Goal: Check status: Check status

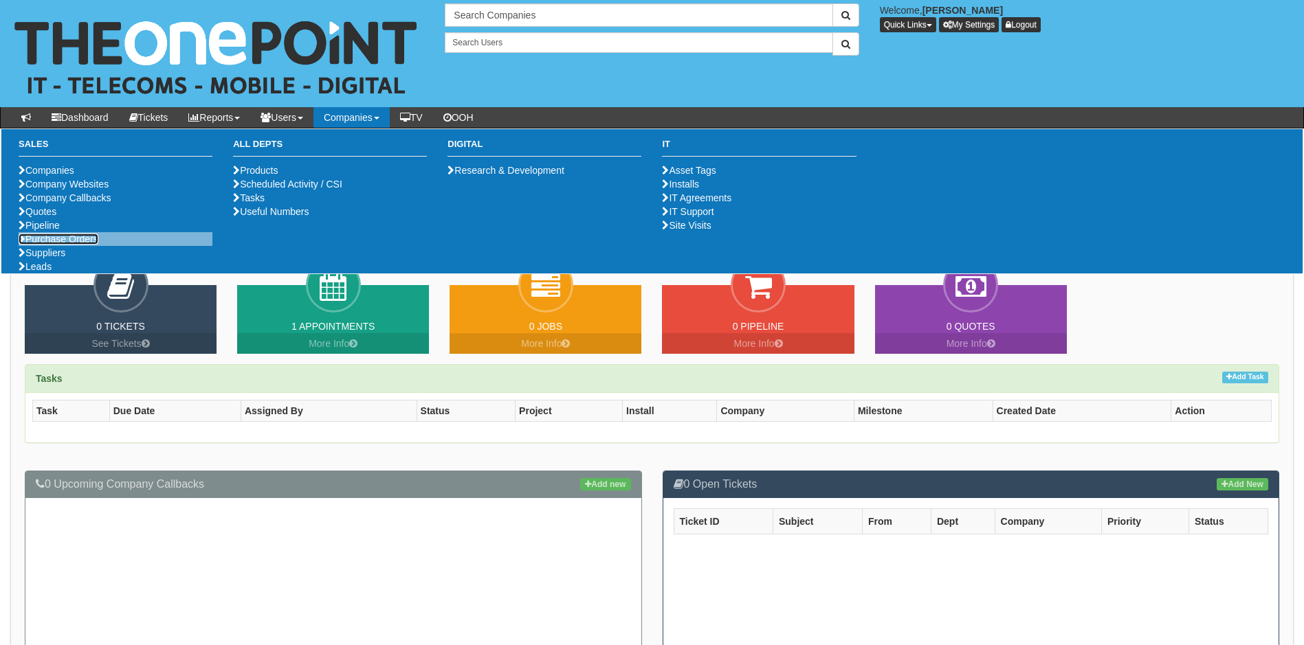
click at [82, 245] on link "Purchase Orders" at bounding box center [59, 239] width 80 height 11
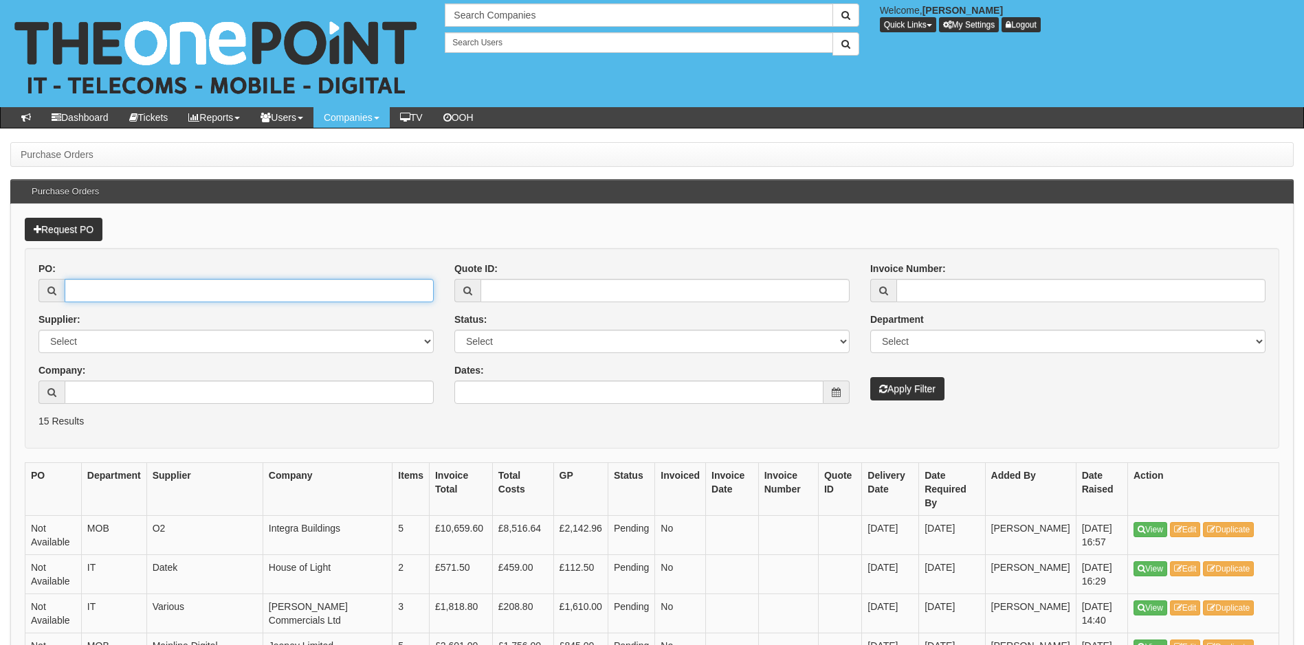
click at [82, 290] on input "PO:" at bounding box center [249, 290] width 369 height 23
type input "19497"
click at [870, 377] on button "Apply Filter" at bounding box center [907, 388] width 74 height 23
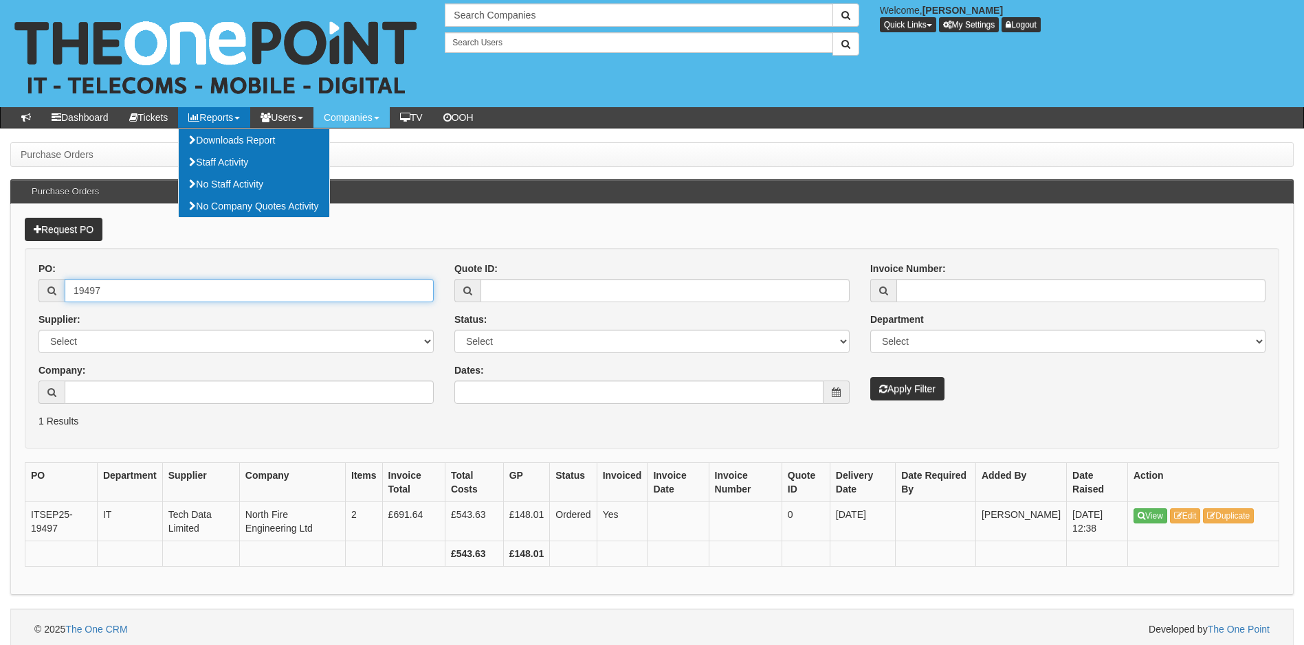
click at [139, 290] on input "19497" at bounding box center [249, 290] width 369 height 23
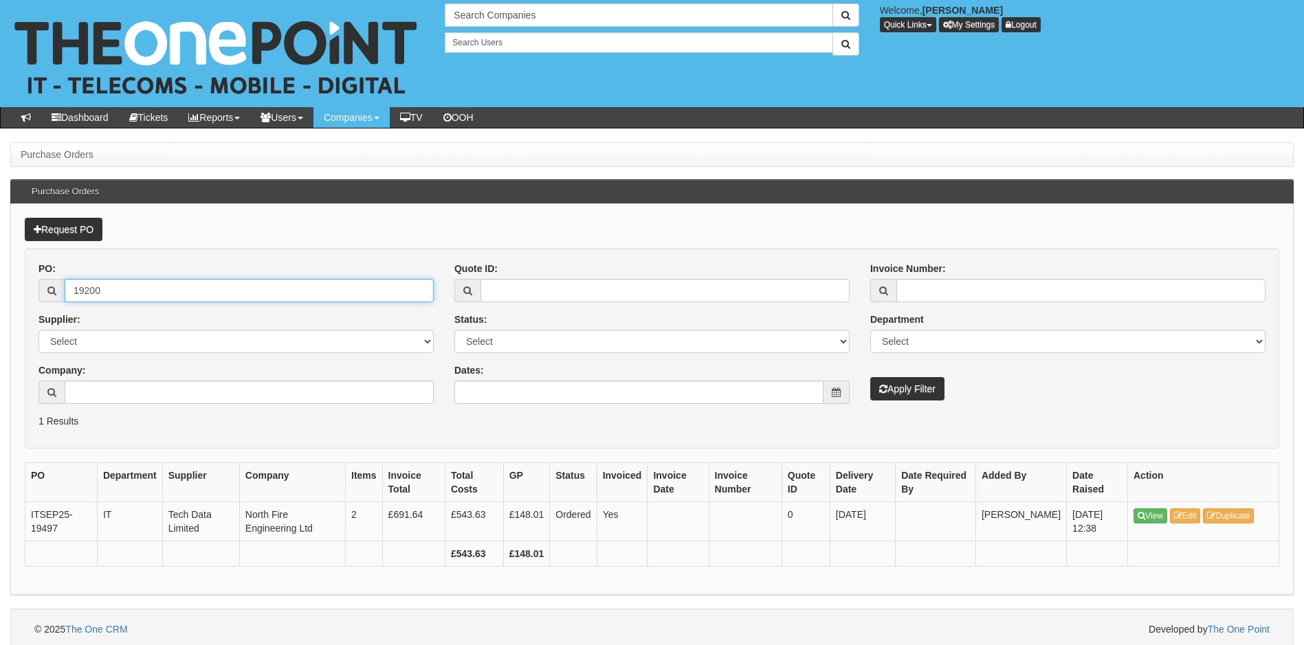
type input "19200"
click at [870, 377] on button "Apply Filter" at bounding box center [907, 388] width 74 height 23
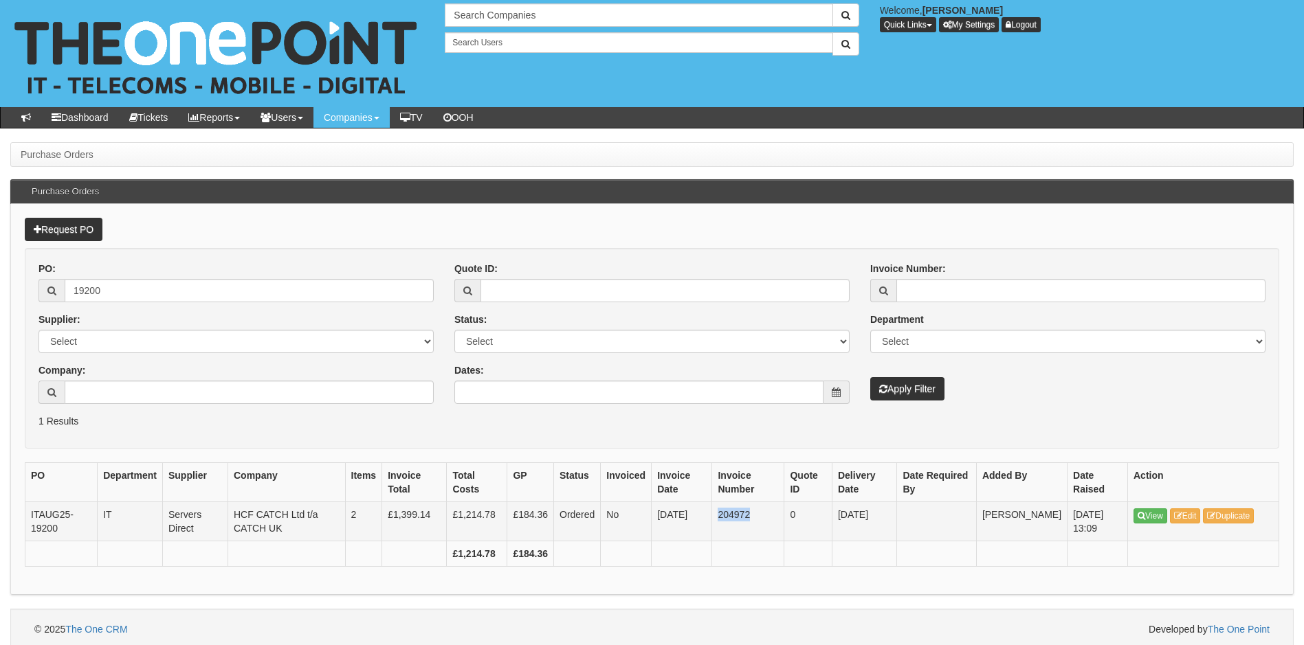
drag, startPoint x: 728, startPoint y: 513, endPoint x: 763, endPoint y: 513, distance: 35.1
click at [763, 513] on td "204972" at bounding box center [748, 521] width 72 height 39
copy td "204972"
drag, startPoint x: 142, startPoint y: 298, endPoint x: 65, endPoint y: 298, distance: 76.3
click at [66, 298] on input "19200" at bounding box center [249, 290] width 369 height 23
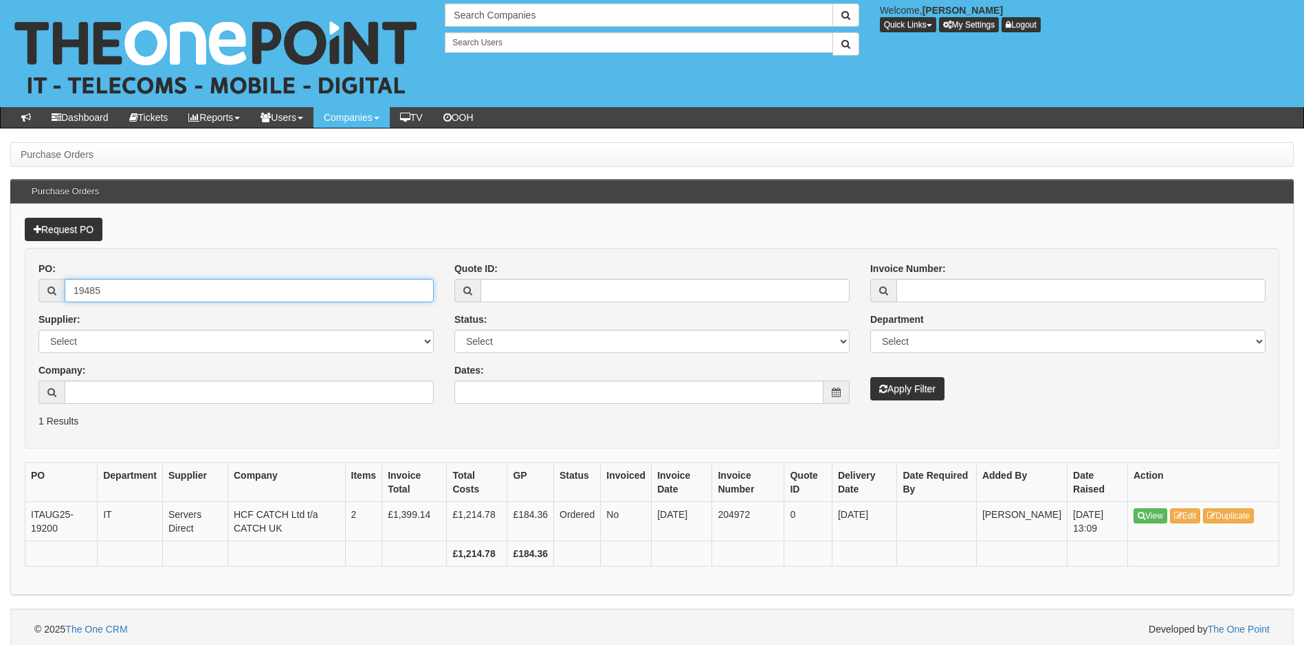
type input "19485"
click at [870, 377] on button "Apply Filter" at bounding box center [907, 388] width 74 height 23
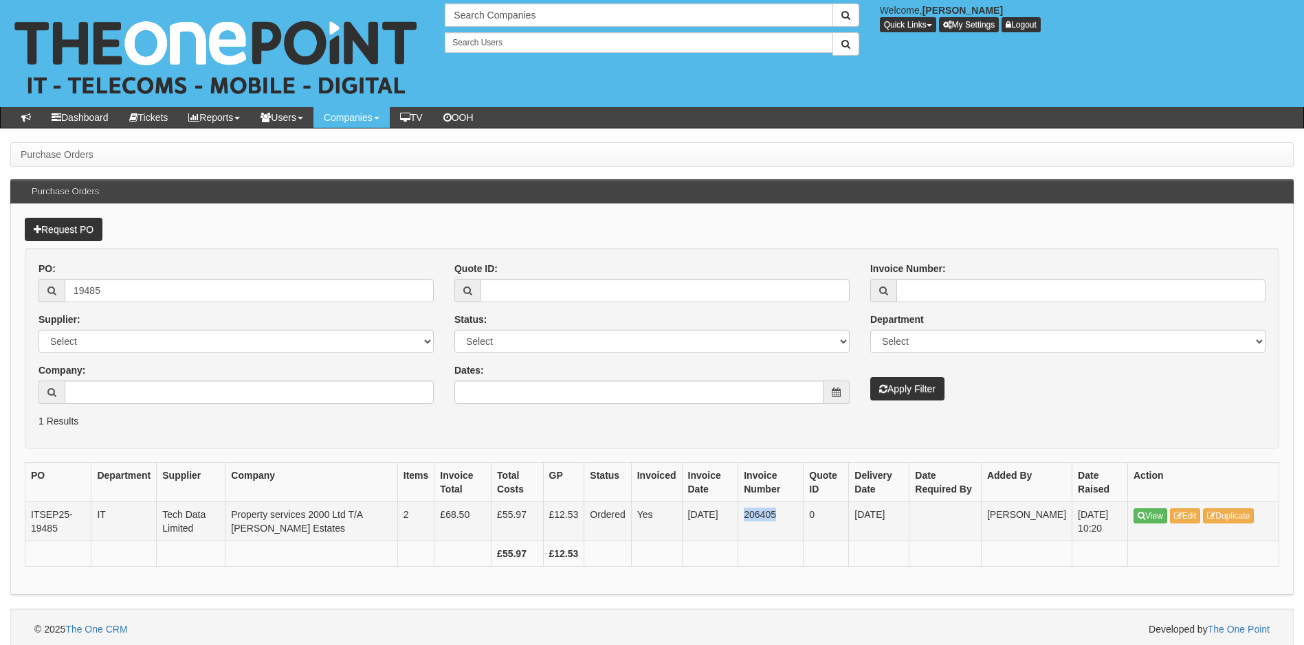
drag, startPoint x: 748, startPoint y: 515, endPoint x: 778, endPoint y: 510, distance: 30.7
click at [778, 510] on td "206405" at bounding box center [770, 521] width 65 height 39
copy td "206405"
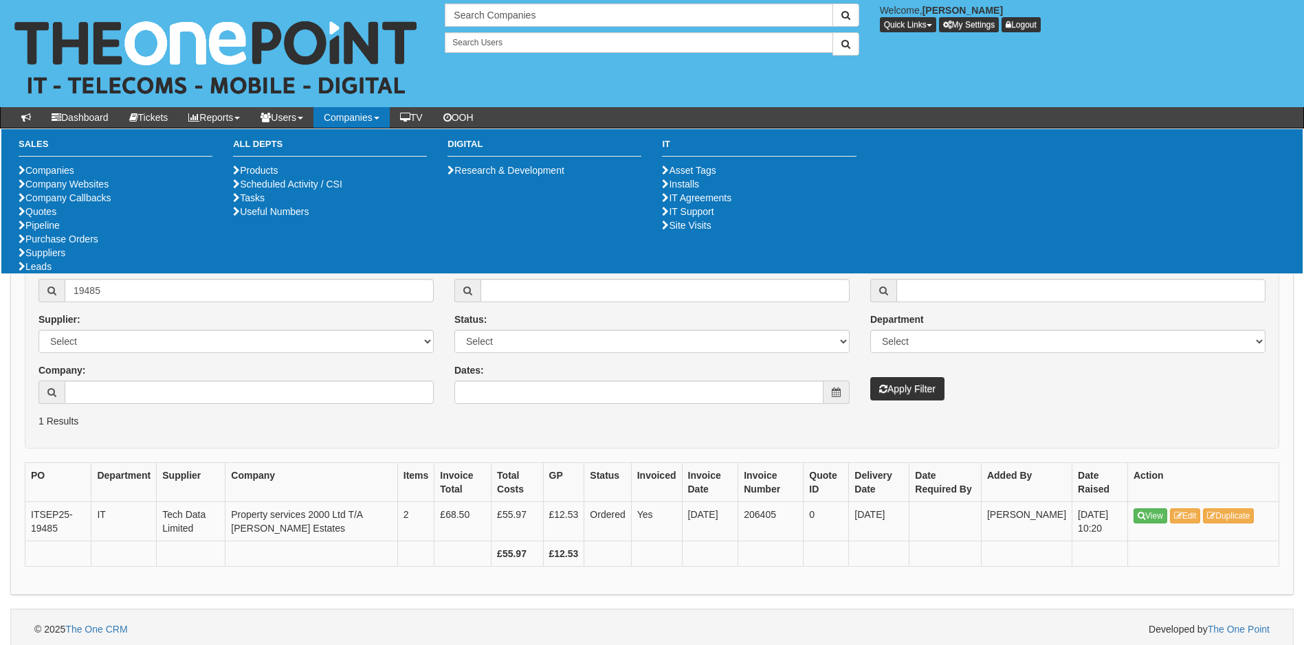
click at [181, 425] on p "1 Results" at bounding box center [651, 421] width 1227 height 14
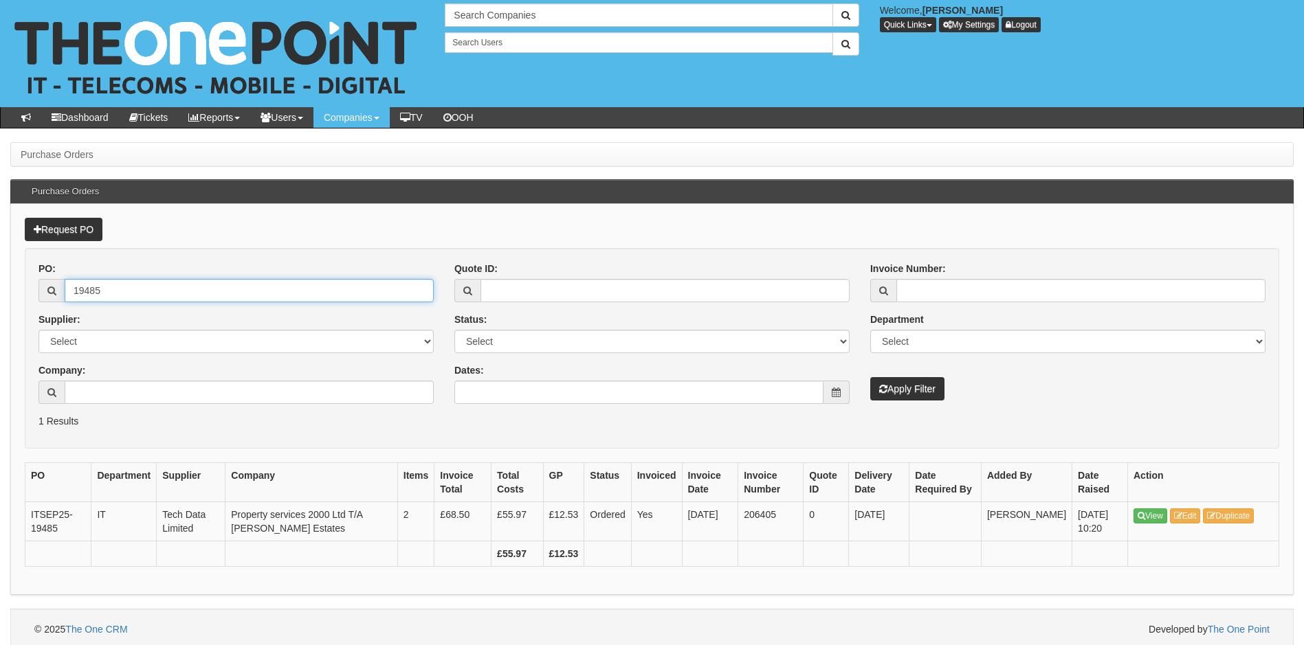
drag, startPoint x: 114, startPoint y: 294, endPoint x: 16, endPoint y: 293, distance: 98.3
click at [16, 293] on div "Request PO PO: 19485 Supplier: Select 123 [DOMAIN_NAME] 1Password 3 4Gon [PERSO…" at bounding box center [651, 399] width 1283 height 391
type input "18276"
click at [870, 377] on button "Apply Filter" at bounding box center [907, 388] width 74 height 23
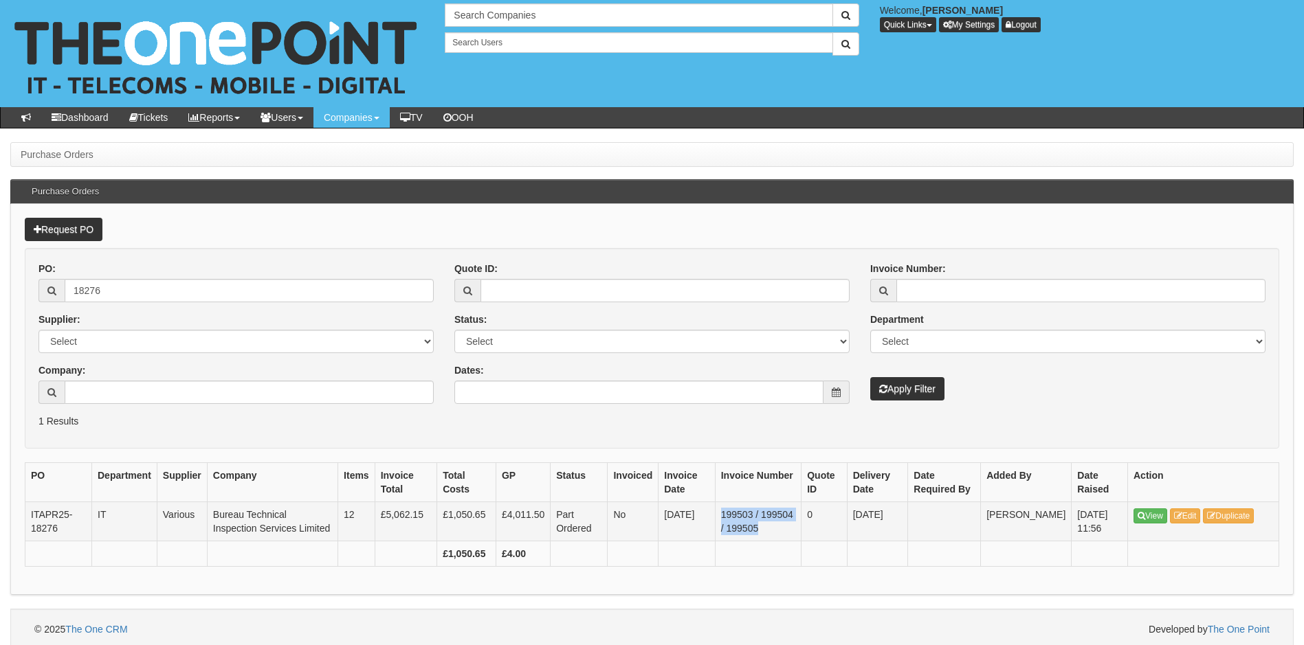
drag, startPoint x: 733, startPoint y: 515, endPoint x: 771, endPoint y: 531, distance: 41.2
click at [771, 531] on td "199503 / 199504 / 199505" at bounding box center [758, 521] width 87 height 39
copy td "199503 / 199504 / 199505"
click at [759, 575] on div "PO Department Supplier Company Items Invoice Total Total Costs GP Status Invoic…" at bounding box center [652, 522] width 1254 height 118
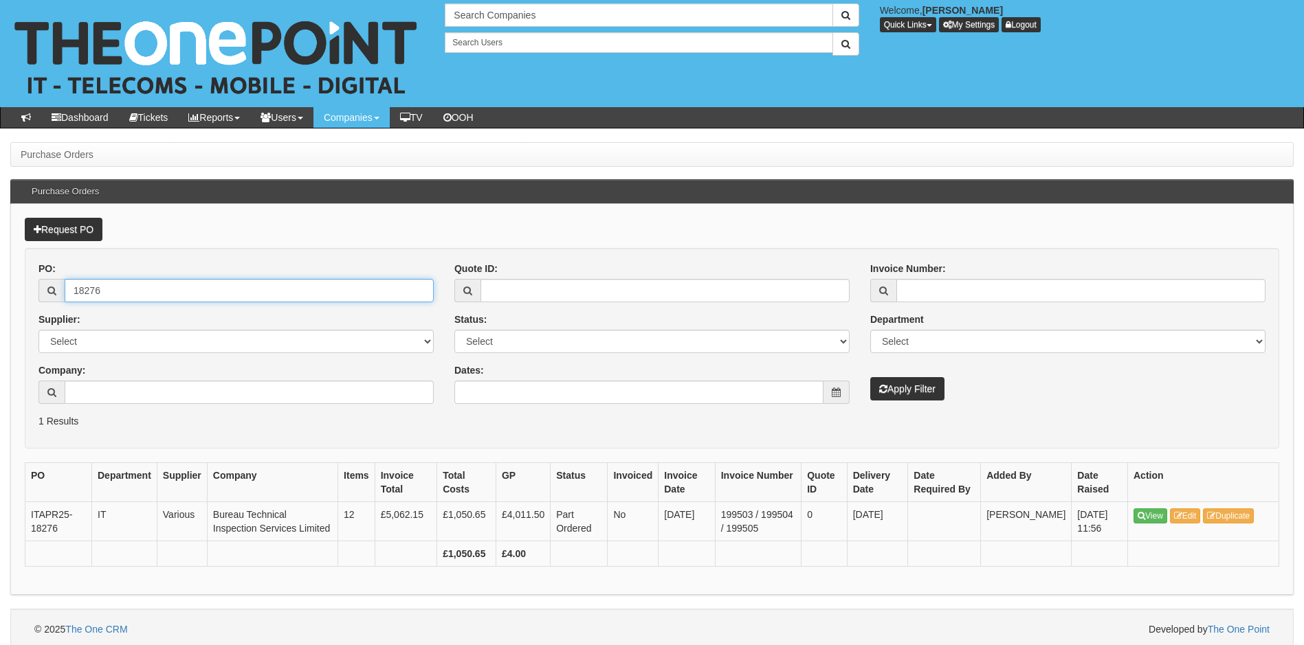
drag, startPoint x: 115, startPoint y: 285, endPoint x: 47, endPoint y: 285, distance: 68.0
click at [46, 287] on div "18276" at bounding box center [235, 290] width 395 height 23
type input "19387"
click at [870, 377] on button "Apply Filter" at bounding box center [907, 388] width 74 height 23
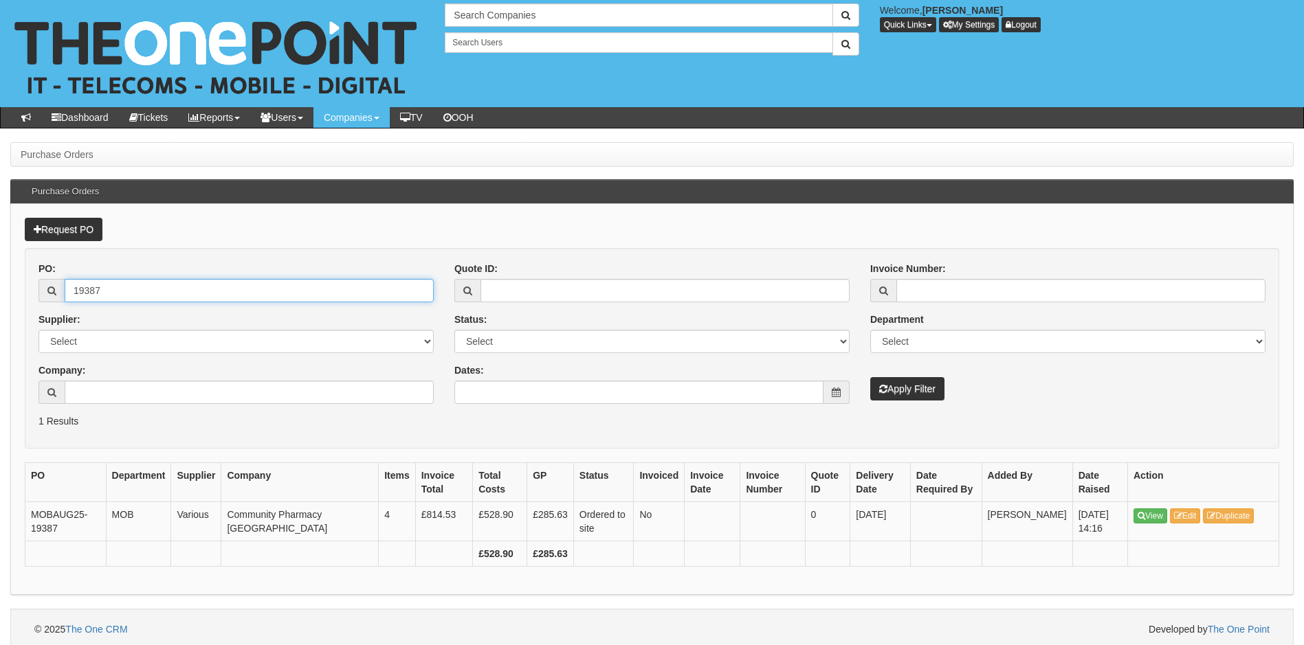
drag, startPoint x: 131, startPoint y: 291, endPoint x: -32, endPoint y: 304, distance: 164.2
click at [0, 304] on html "× Send Email × Add Appointment × Create Ticket × Create Proactive Activity × Ad…" at bounding box center [652, 325] width 1304 height 650
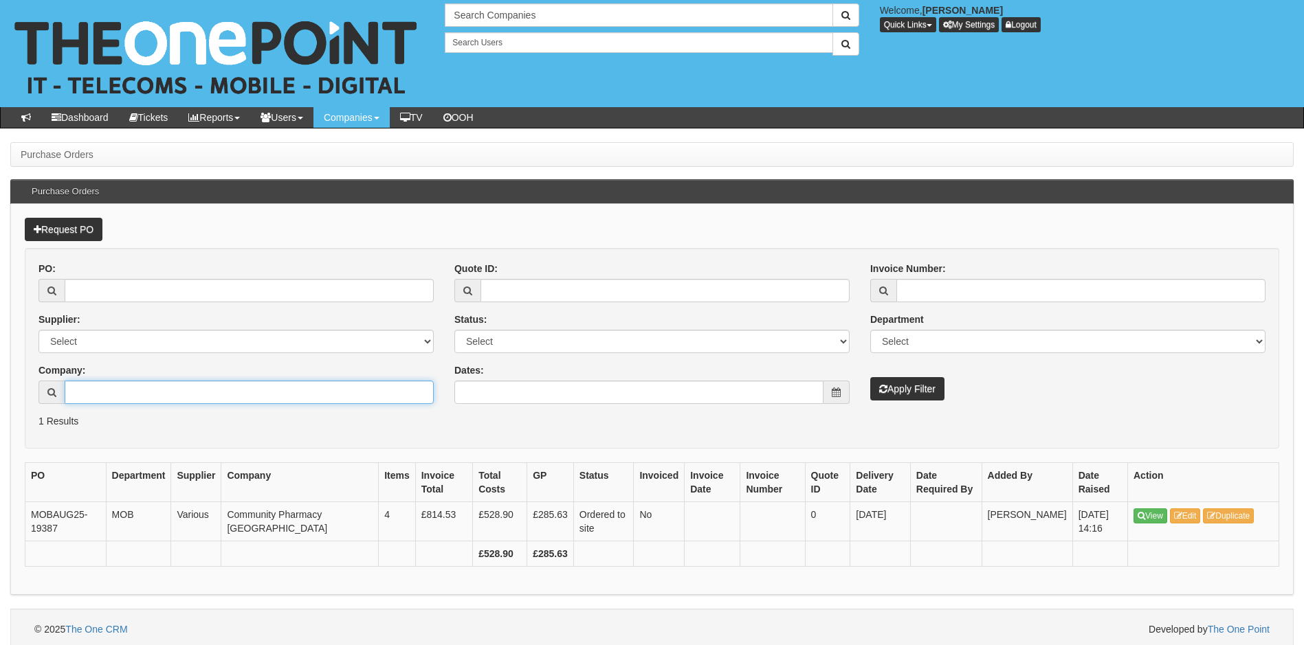
click at [208, 397] on input "Company:" at bounding box center [249, 392] width 369 height 23
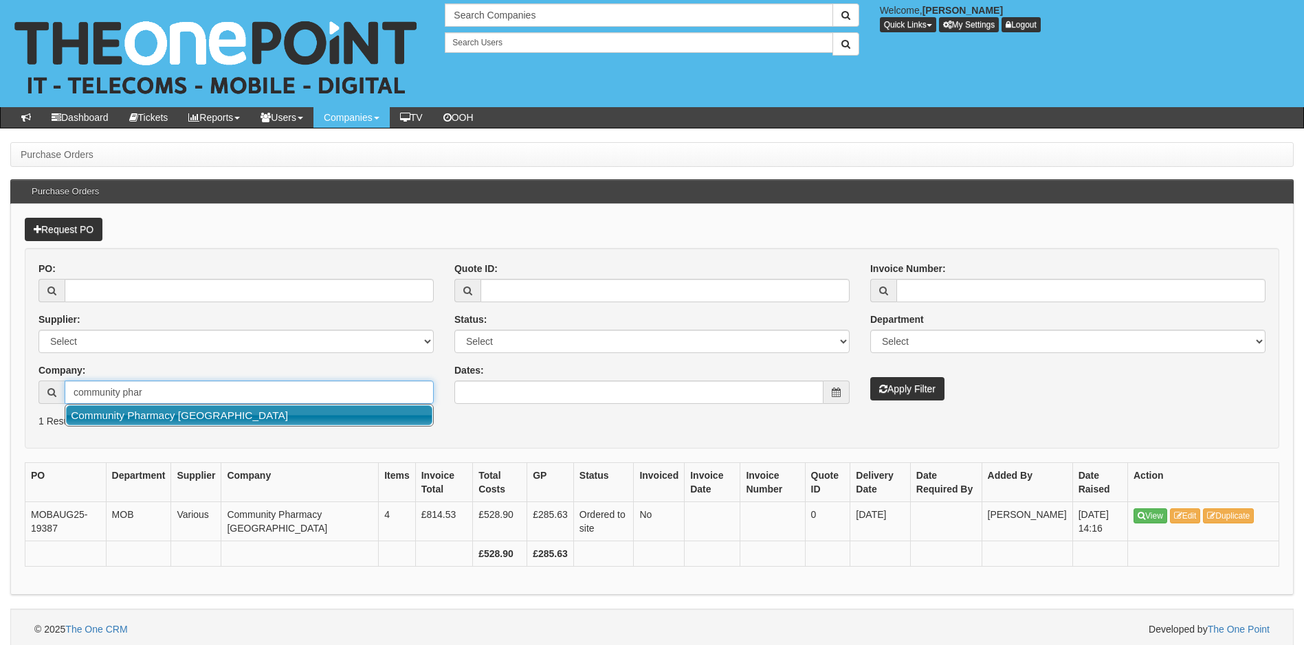
click at [228, 417] on link "Community Pharmacy [GEOGRAPHIC_DATA]" at bounding box center [249, 416] width 366 height 20
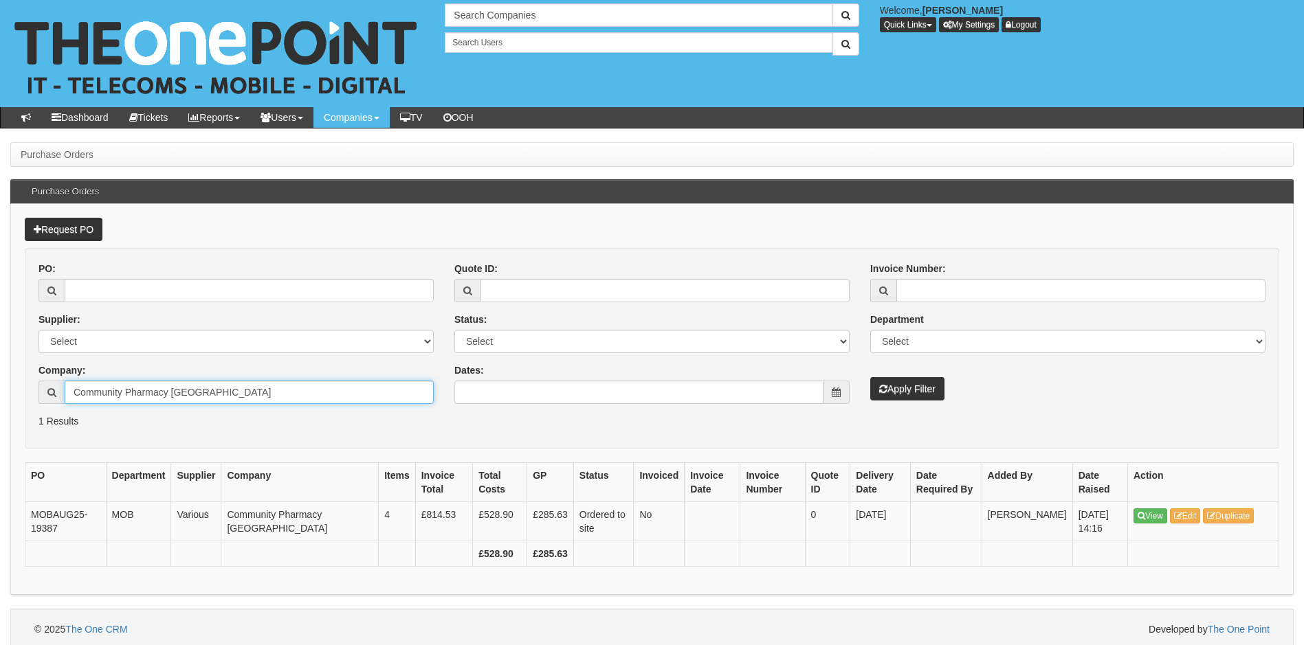
type input "Community Pharmacy [GEOGRAPHIC_DATA]"
click at [896, 392] on button "Apply Filter" at bounding box center [907, 388] width 74 height 23
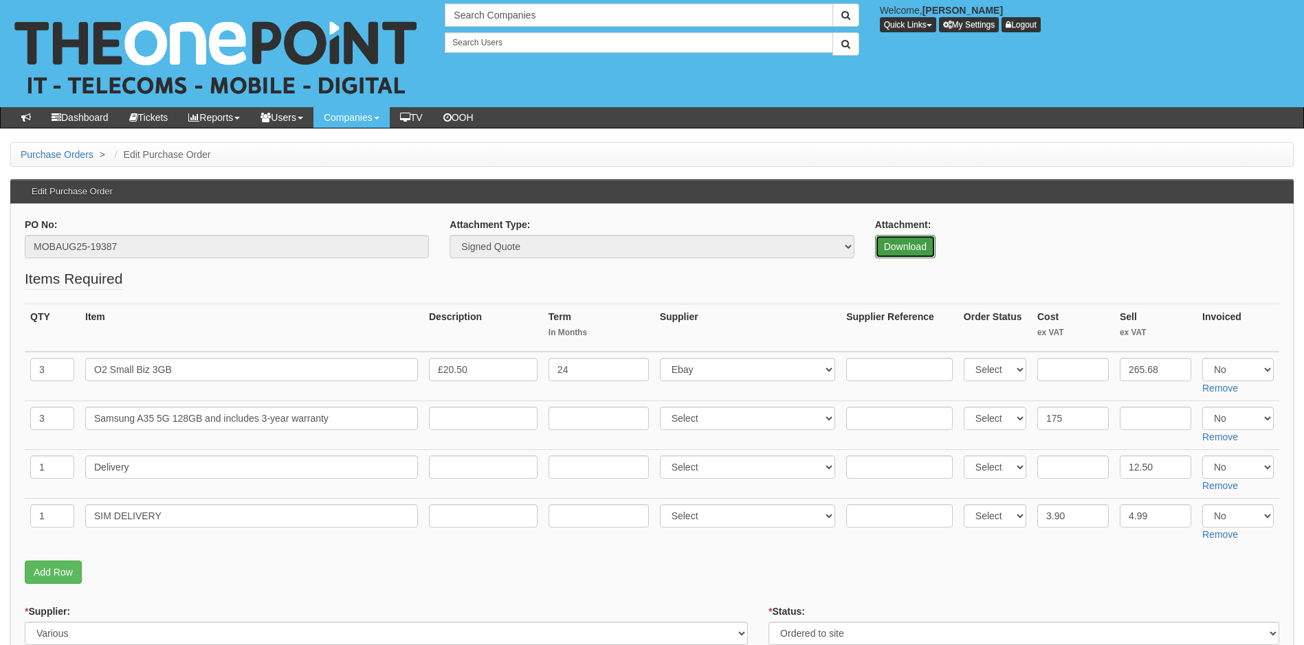
click at [893, 251] on link "Download" at bounding box center [905, 246] width 60 height 23
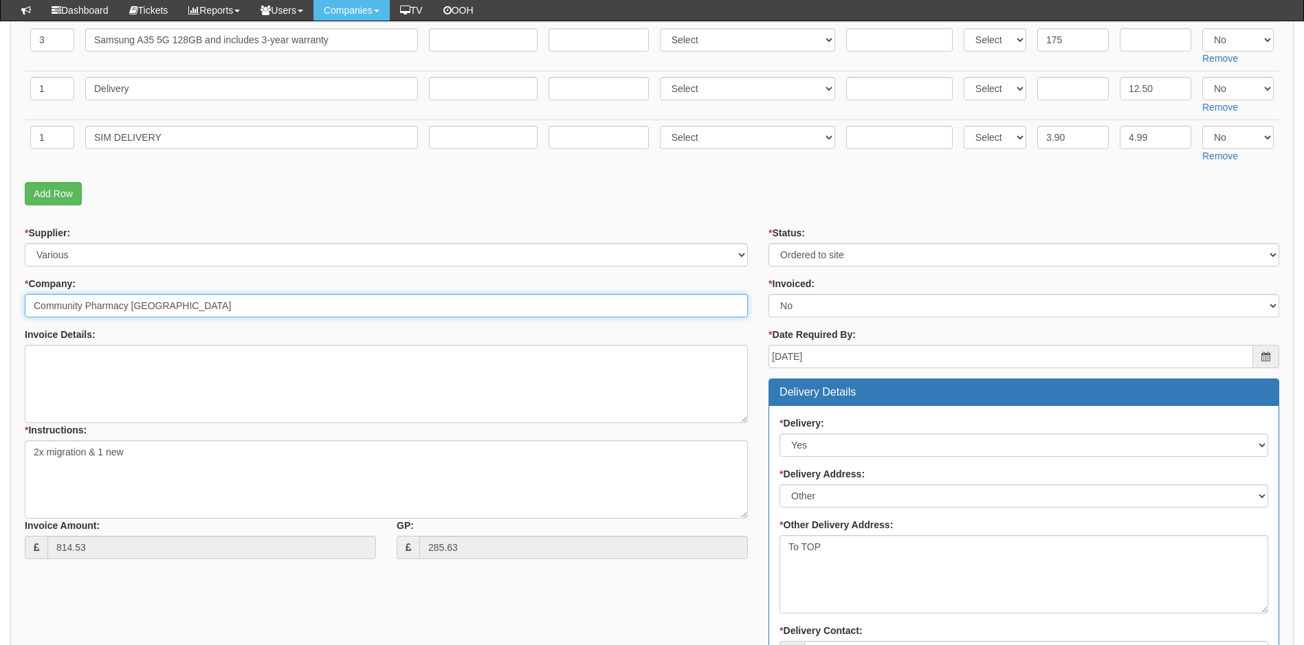
drag, startPoint x: 203, startPoint y: 312, endPoint x: 3, endPoint y: 324, distance: 199.7
click at [3, 324] on div "Purchase Orders > Edit Purchase Order Edit Purchase Order PO No: MOBAUG25-19387…" at bounding box center [652, 449] width 1304 height 1370
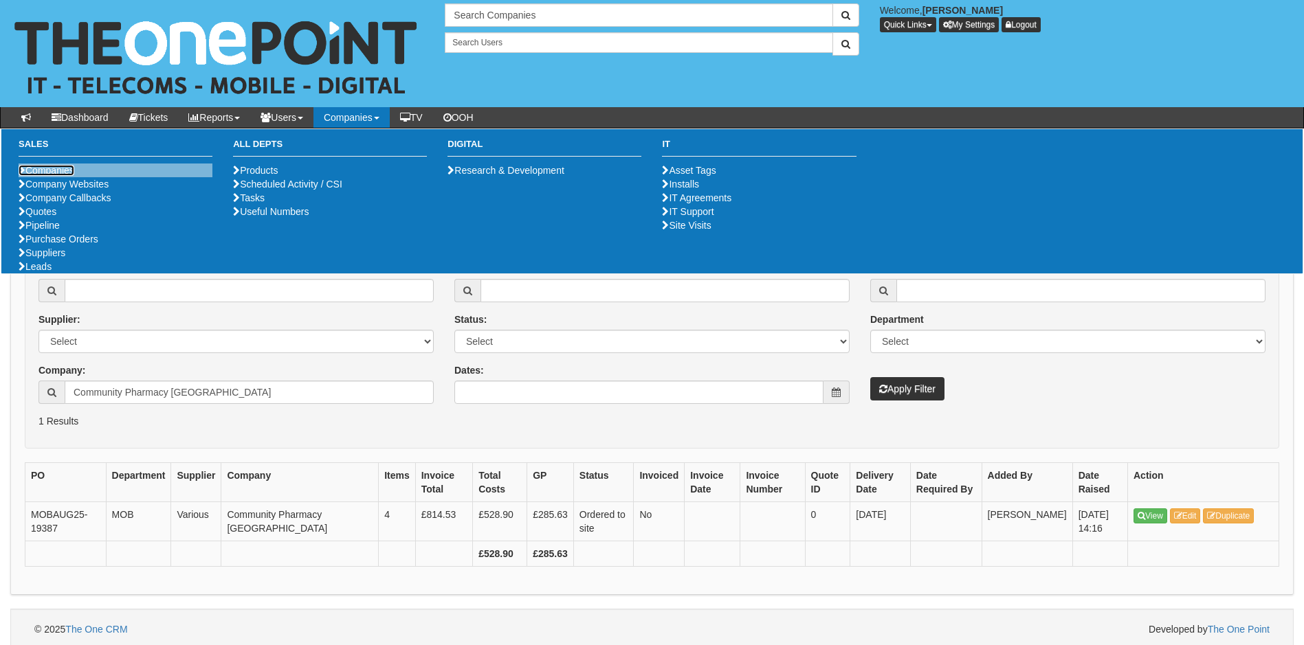
click at [74, 170] on link "Companies" at bounding box center [47, 170] width 56 height 11
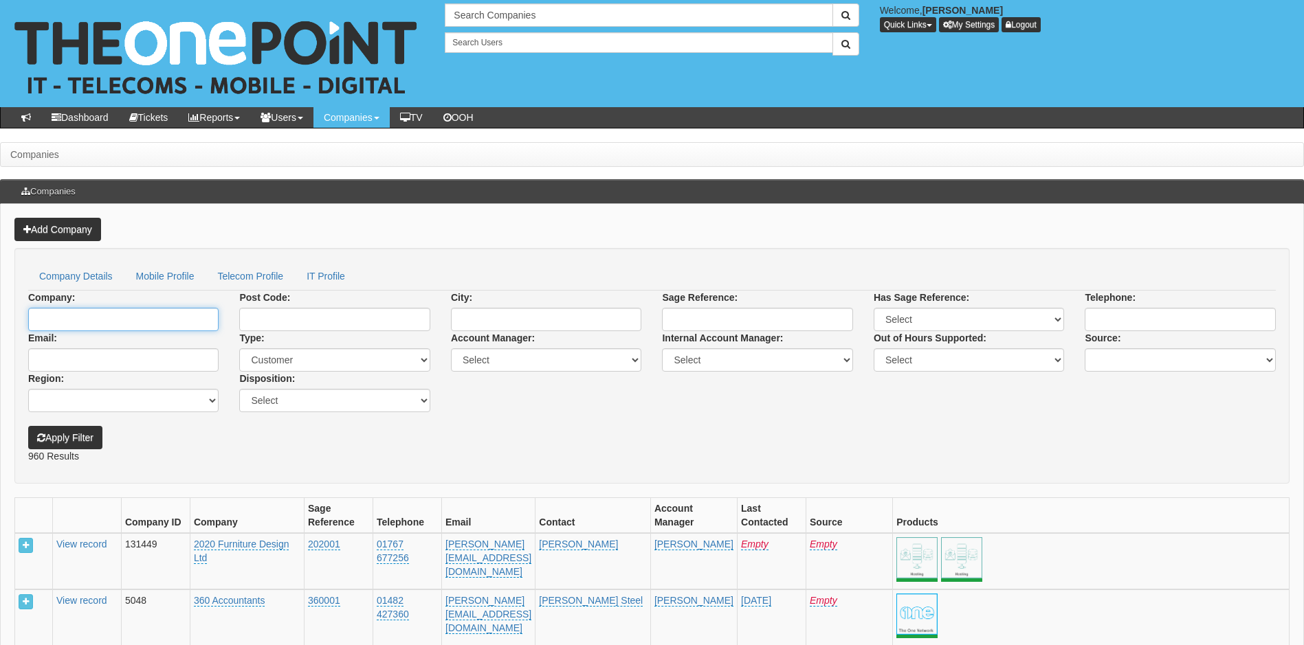
click at [125, 320] on input "Company:" at bounding box center [123, 319] width 190 height 23
click at [109, 344] on link "Community Pharmacy South Yorkshire" at bounding box center [124, 351] width 189 height 36
type input "Community Pharmacy South Yorkshire"
click at [87, 434] on button "Apply Filter" at bounding box center [65, 437] width 74 height 23
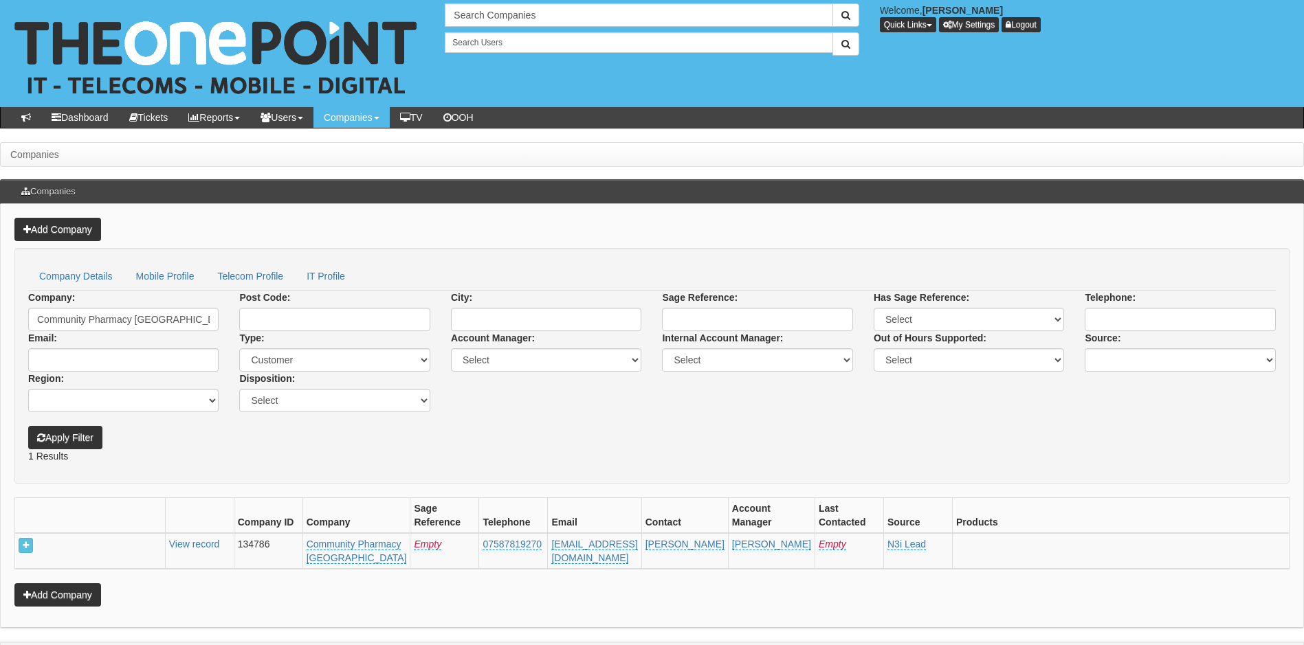
scroll to position [65, 0]
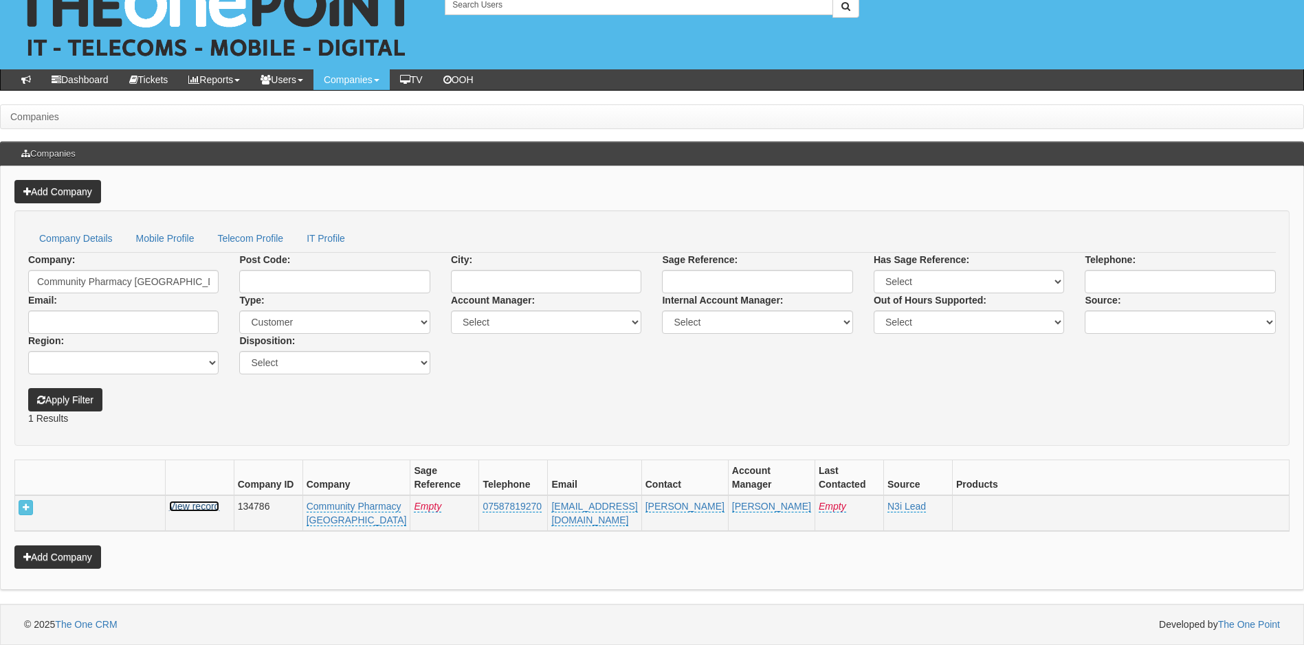
click at [220, 501] on link "View record" at bounding box center [194, 506] width 51 height 11
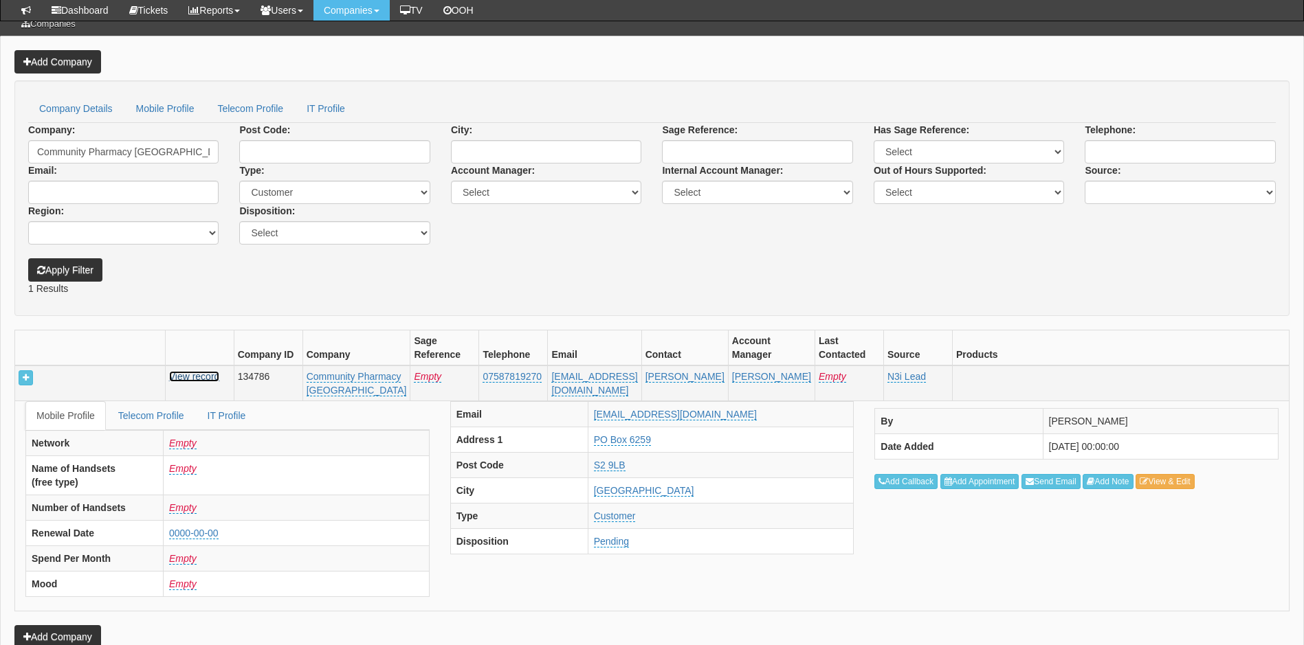
scroll to position [240, 0]
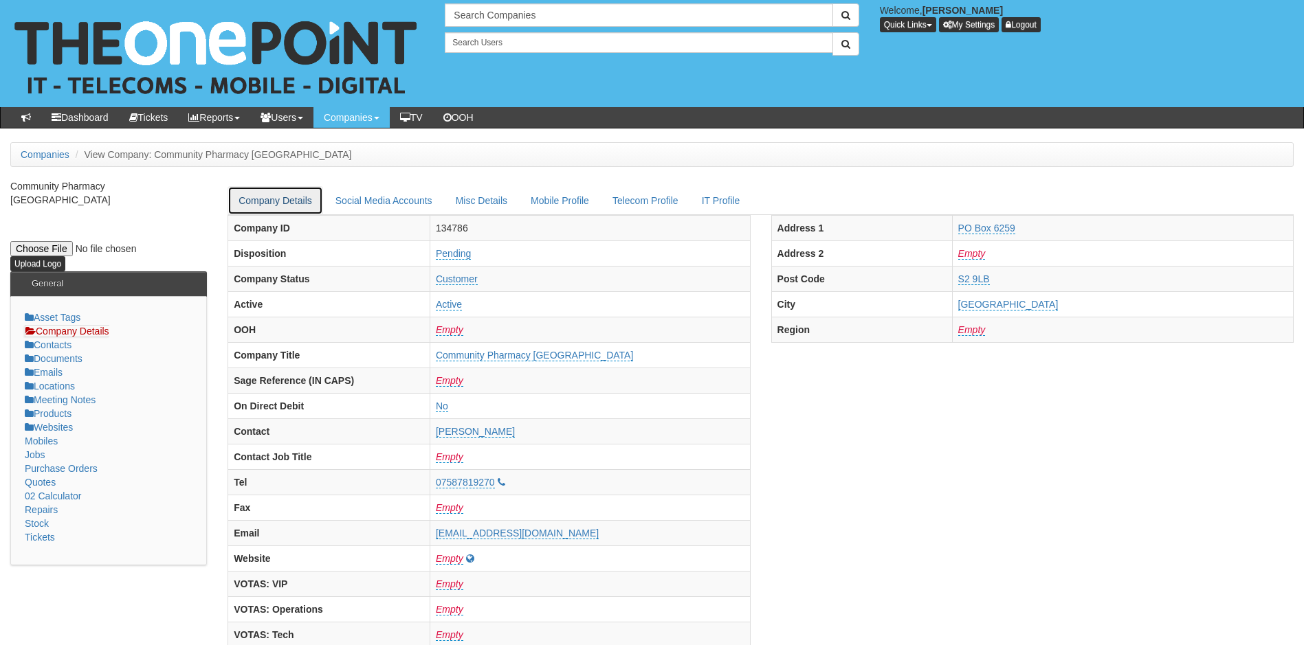
click at [263, 201] on link "Company Details" at bounding box center [275, 200] width 96 height 29
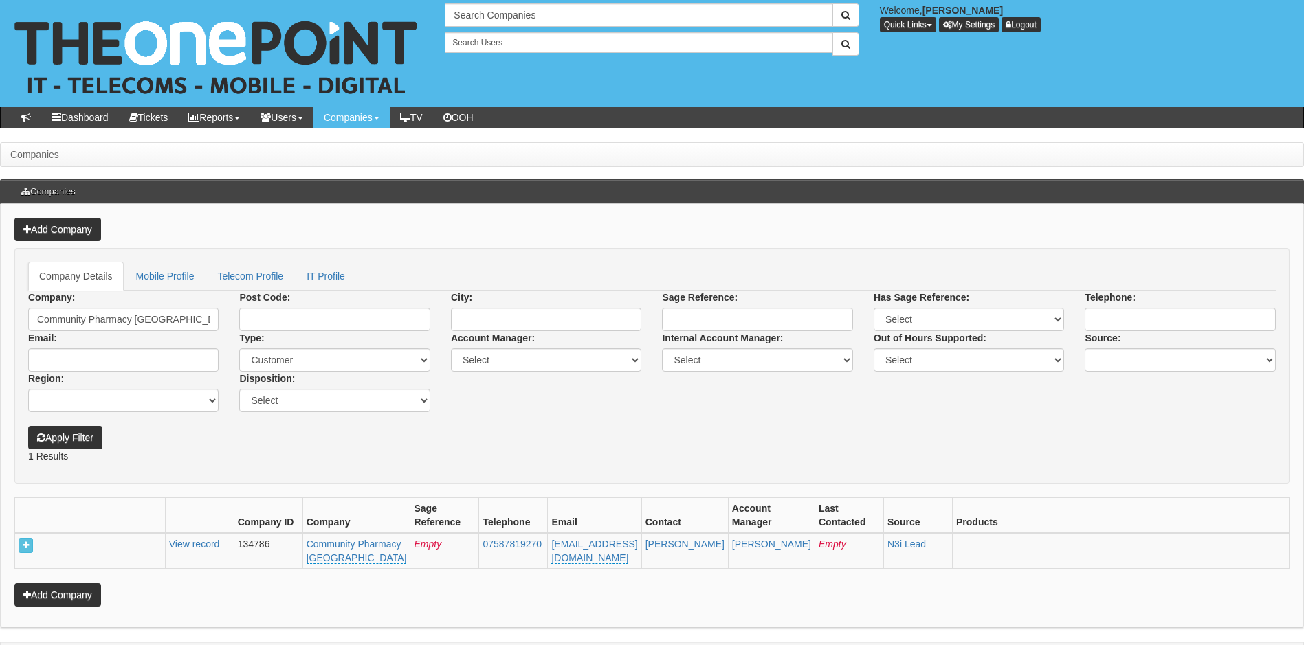
scroll to position [65, 0]
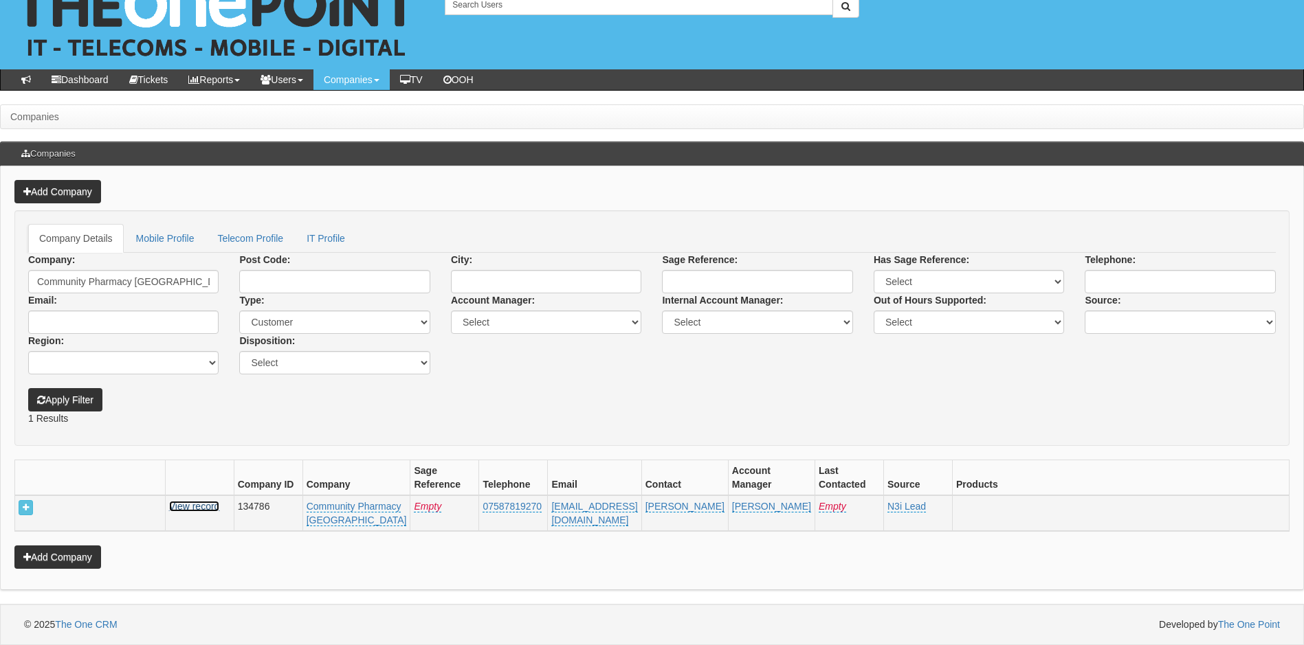
click at [220, 501] on link "View record" at bounding box center [194, 506] width 51 height 11
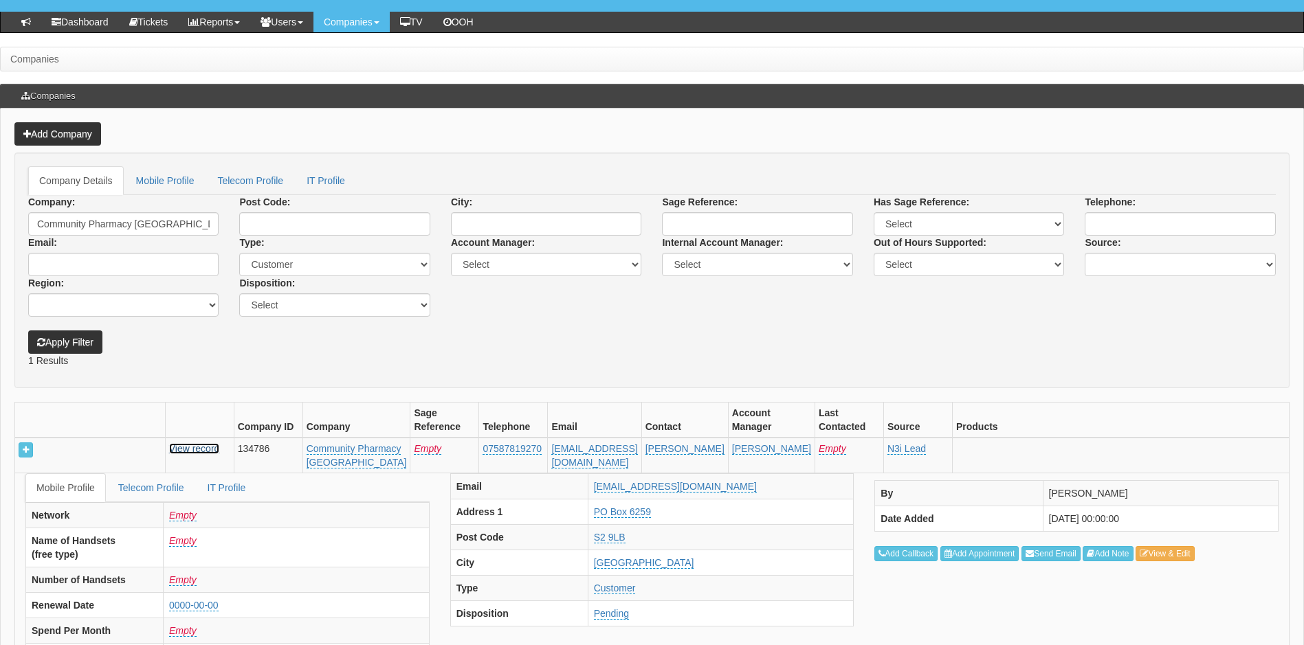
scroll to position [240, 0]
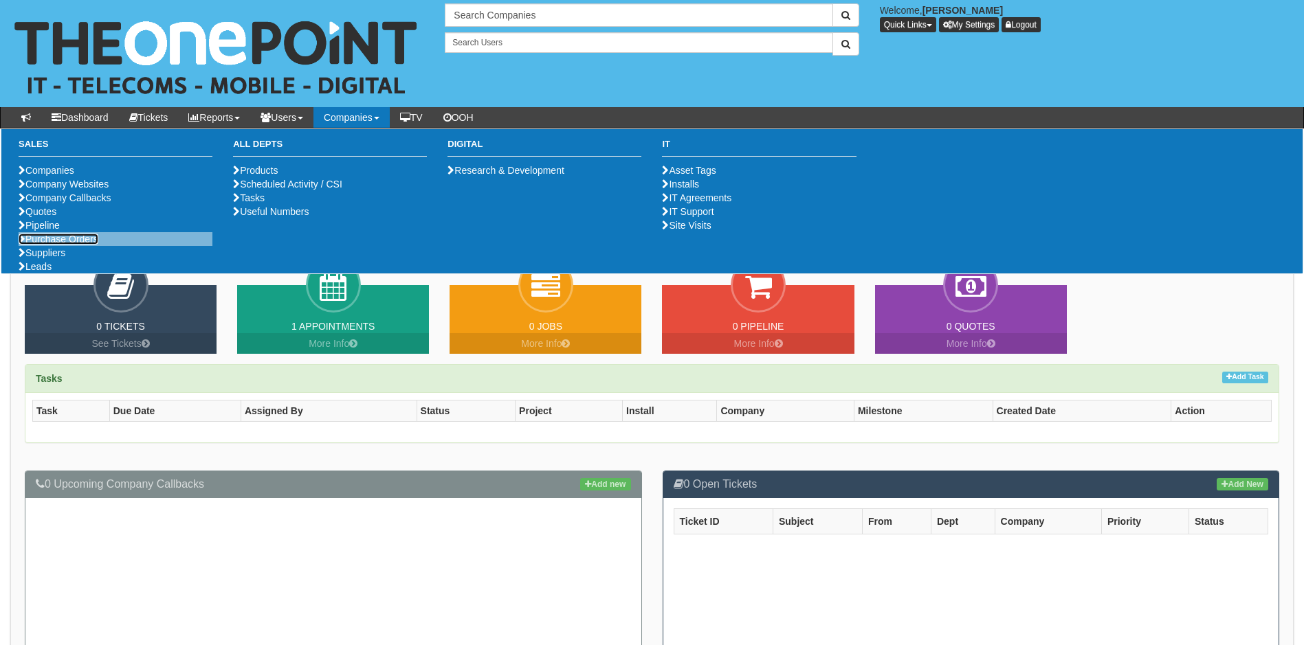
click at [77, 245] on link "Purchase Orders" at bounding box center [59, 239] width 80 height 11
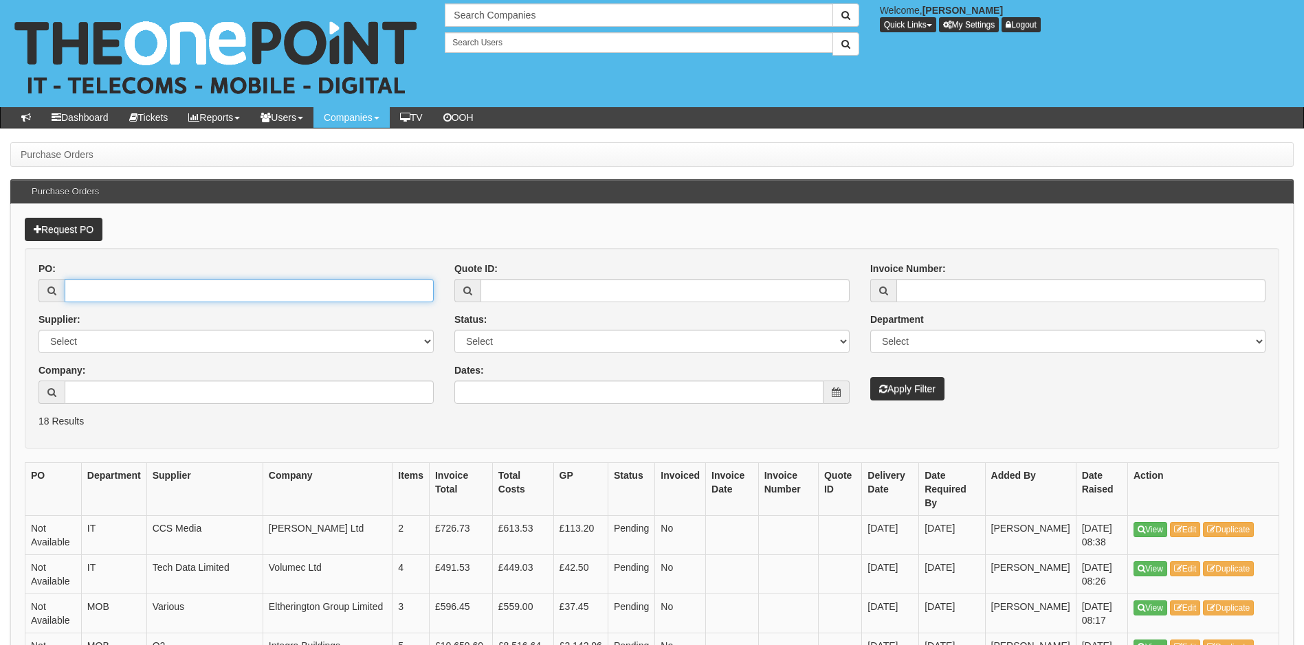
click at [151, 287] on input "PO:" at bounding box center [249, 290] width 369 height 23
type input "19387"
click at [870, 377] on button "Apply Filter" at bounding box center [907, 388] width 74 height 23
